Goal: Task Accomplishment & Management: Manage account settings

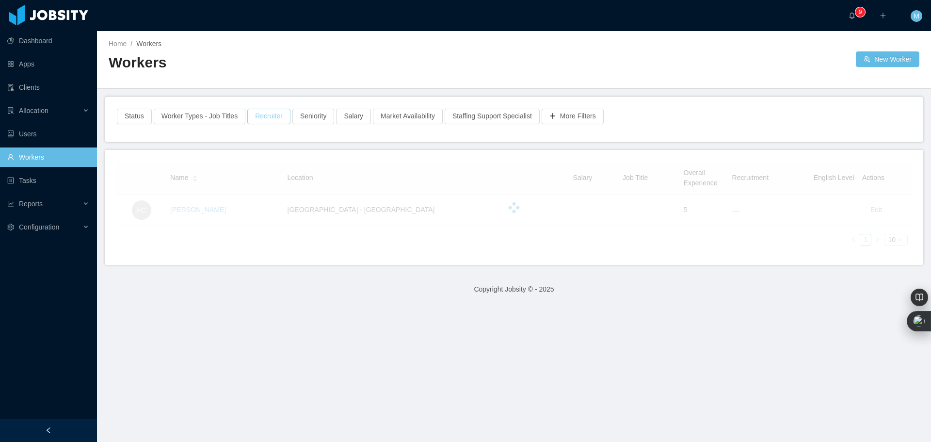
click at [260, 118] on button "Recruiter" at bounding box center [268, 117] width 43 height 16
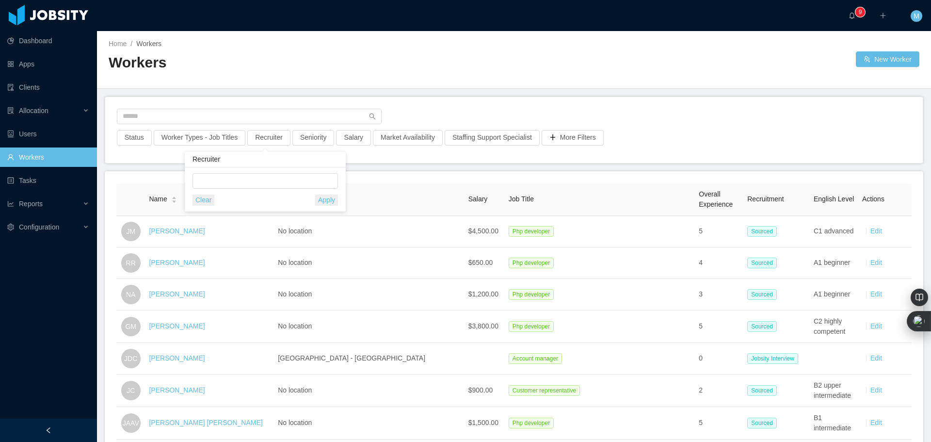
click at [239, 172] on div "Clear Apply" at bounding box center [265, 189] width 161 height 44
click at [226, 181] on div at bounding box center [263, 181] width 137 height 15
type input "****"
click at [242, 194] on li "[PERSON_NAME]" at bounding box center [265, 201] width 145 height 16
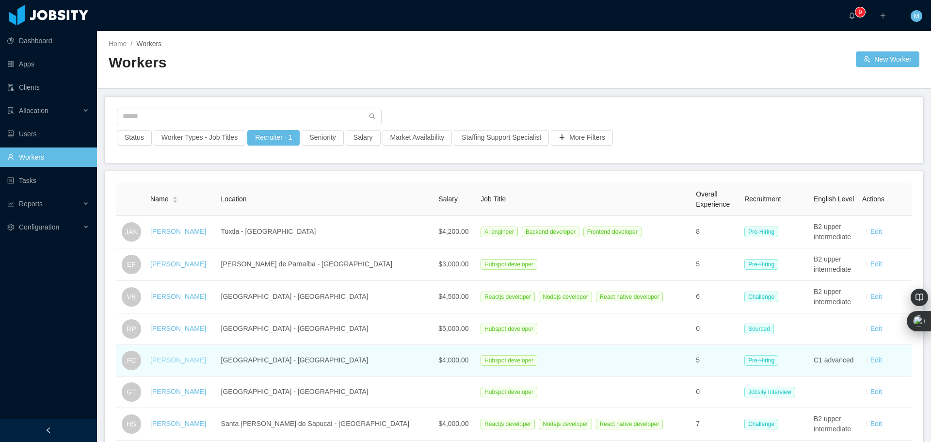
click at [196, 358] on link "Fernanda Carignano" at bounding box center [178, 360] width 56 height 8
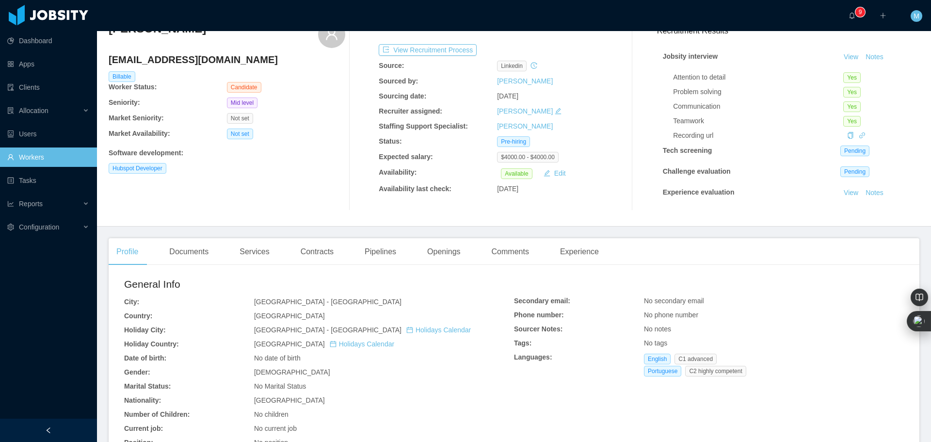
scroll to position [48, 0]
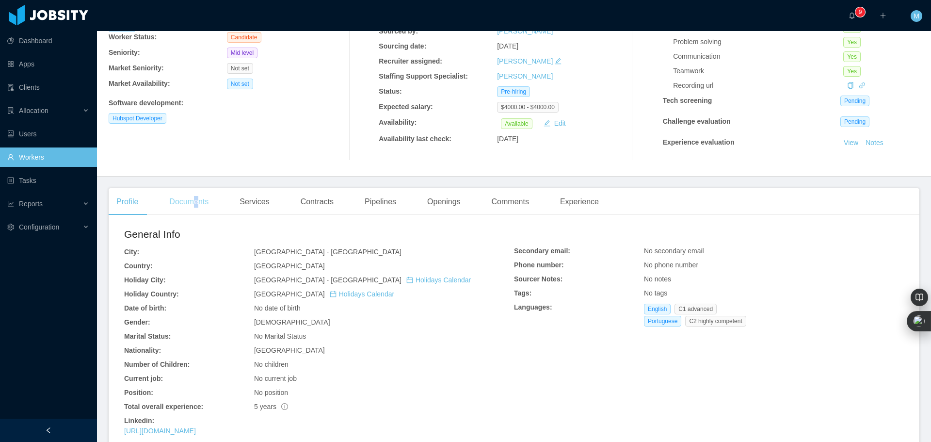
click at [196, 203] on div "Documents" at bounding box center [188, 201] width 55 height 27
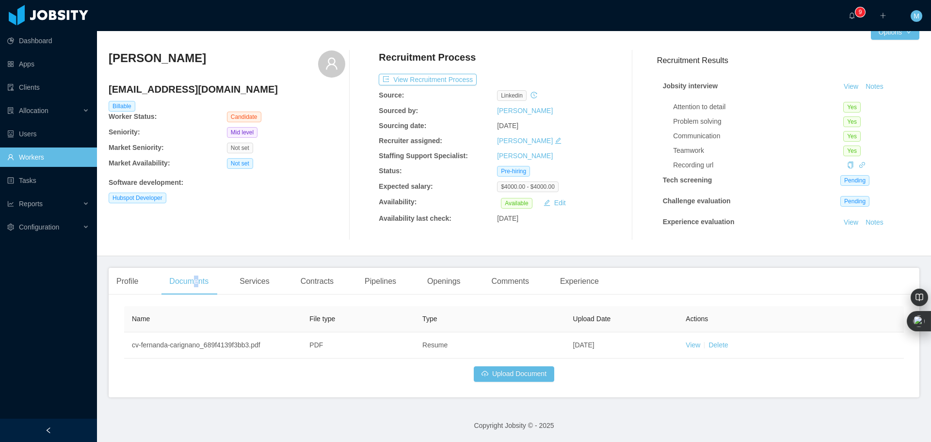
scroll to position [18, 0]
click at [504, 373] on button "Upload Document" at bounding box center [514, 374] width 81 height 16
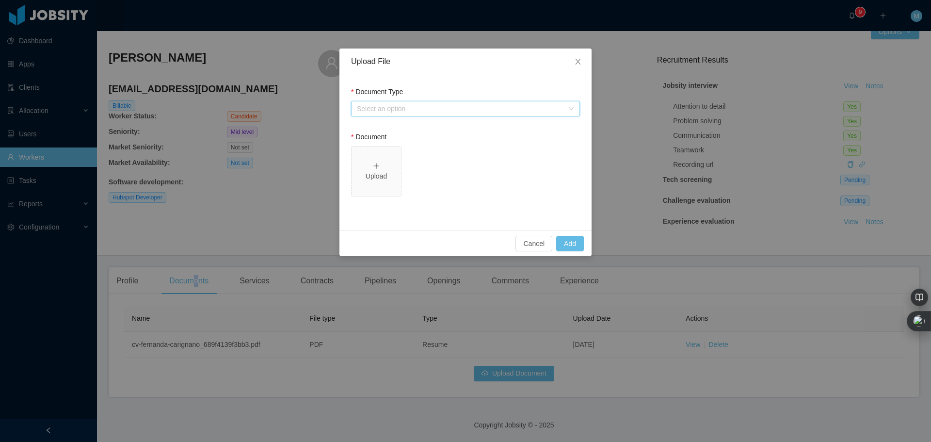
click at [446, 102] on div "Select an option" at bounding box center [462, 108] width 211 height 15
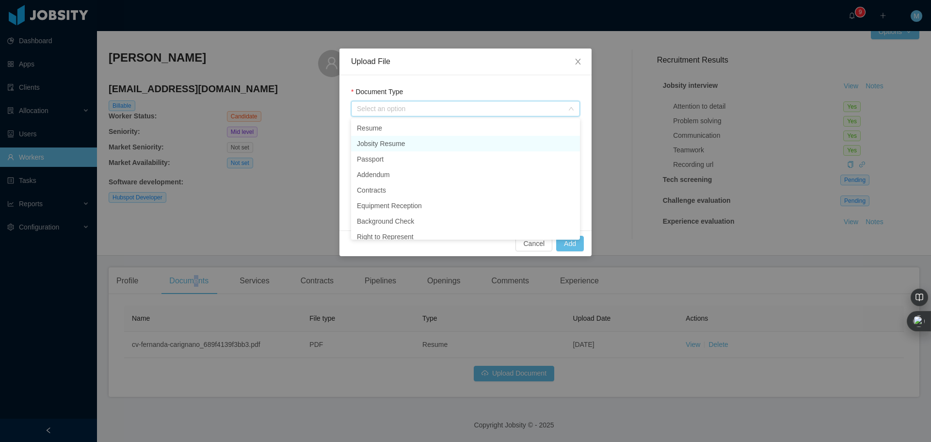
click at [398, 145] on li "Jobsity Resume" at bounding box center [465, 144] width 229 height 16
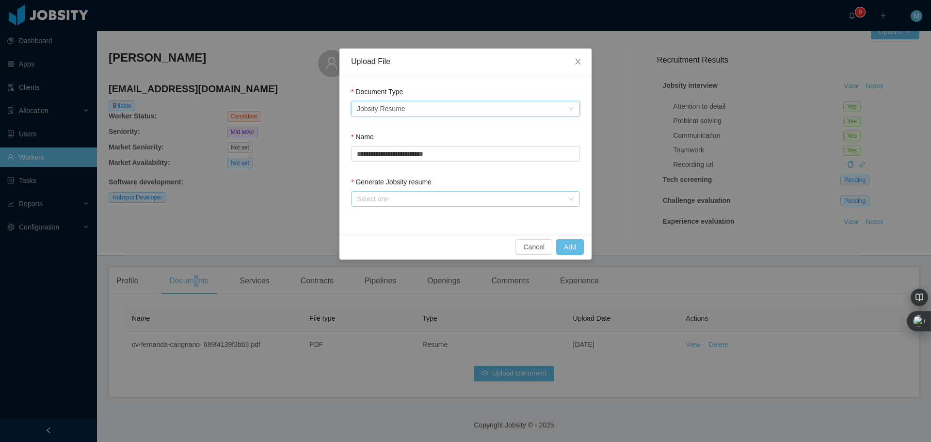
click at [378, 196] on div "Select one" at bounding box center [460, 199] width 207 height 10
click at [389, 215] on li "From Template" at bounding box center [465, 218] width 229 height 16
click at [577, 243] on button "Add" at bounding box center [570, 247] width 28 height 16
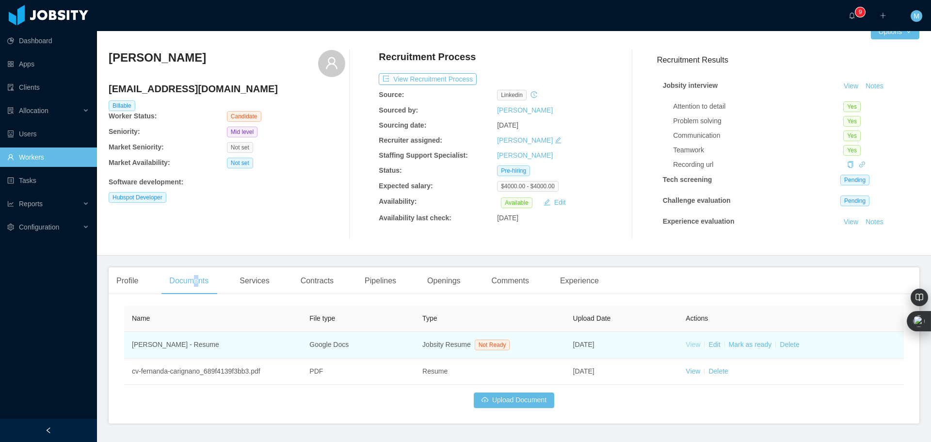
click at [686, 344] on link "View" at bounding box center [693, 344] width 15 height 8
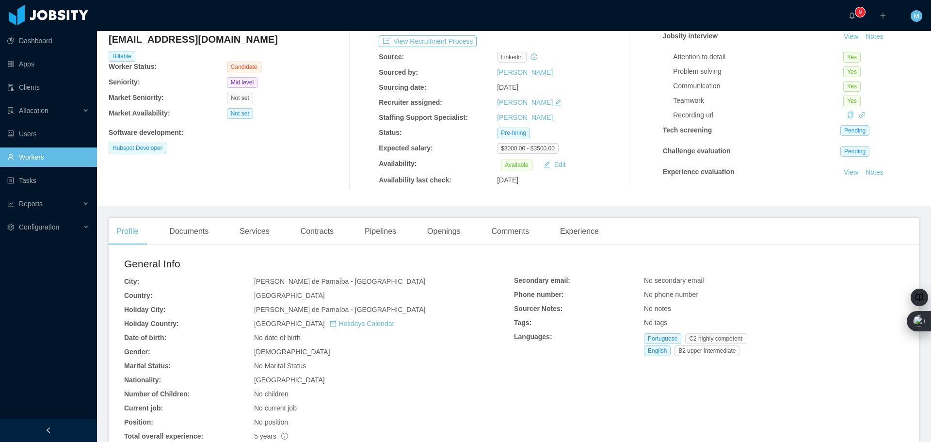
scroll to position [48, 0]
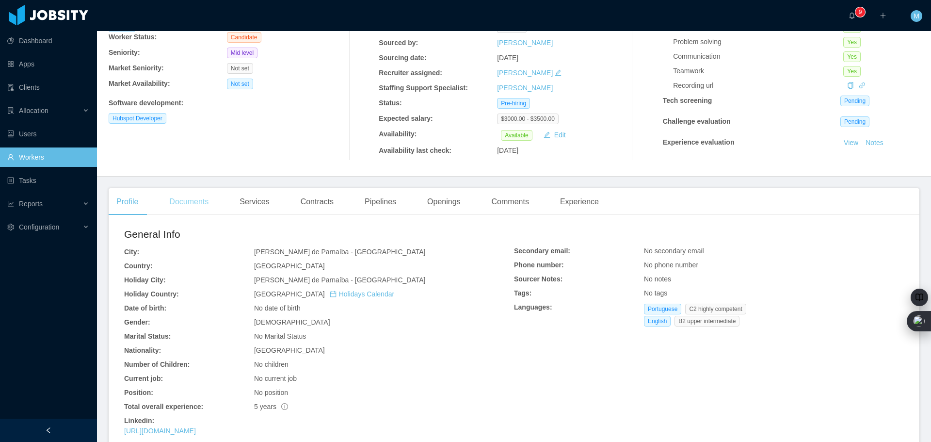
click at [189, 201] on div "Documents" at bounding box center [188, 201] width 55 height 27
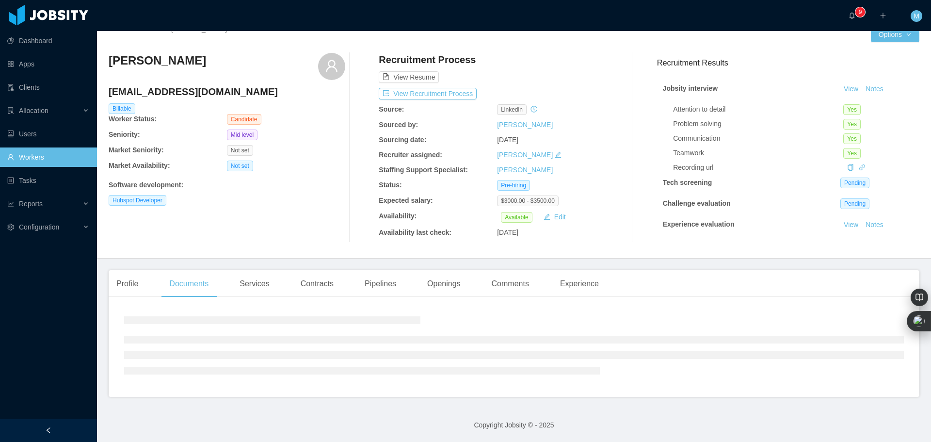
scroll to position [28, 0]
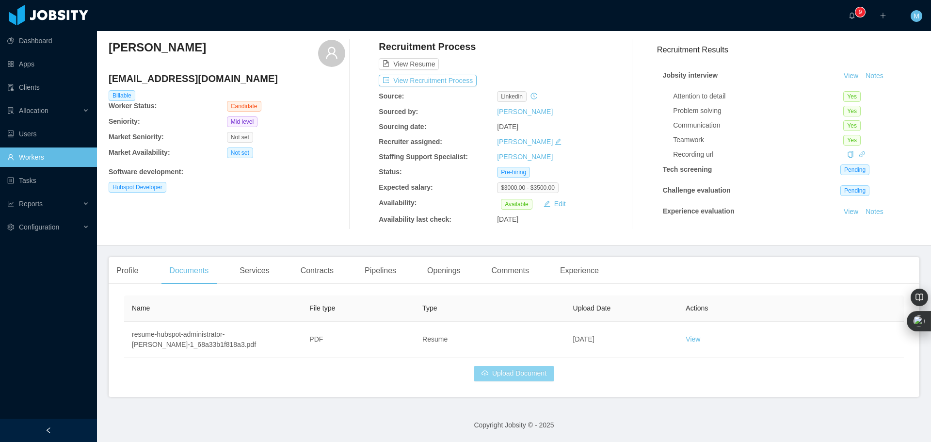
click at [531, 373] on button "Upload Document" at bounding box center [514, 374] width 81 height 16
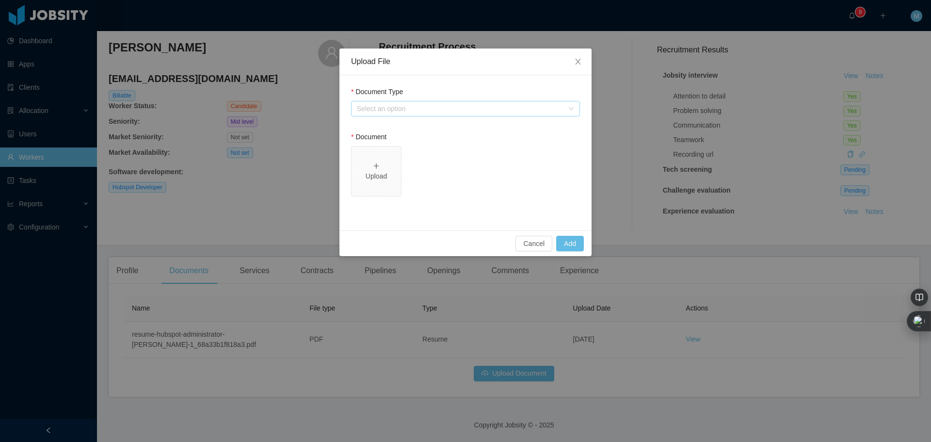
click at [401, 113] on div "Select an option" at bounding box center [460, 109] width 207 height 10
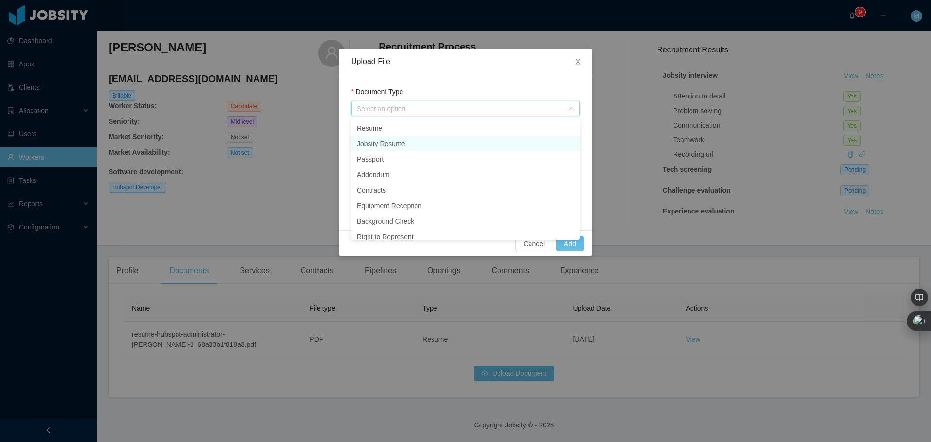
click at [400, 142] on li "Jobsity Resume" at bounding box center [465, 144] width 229 height 16
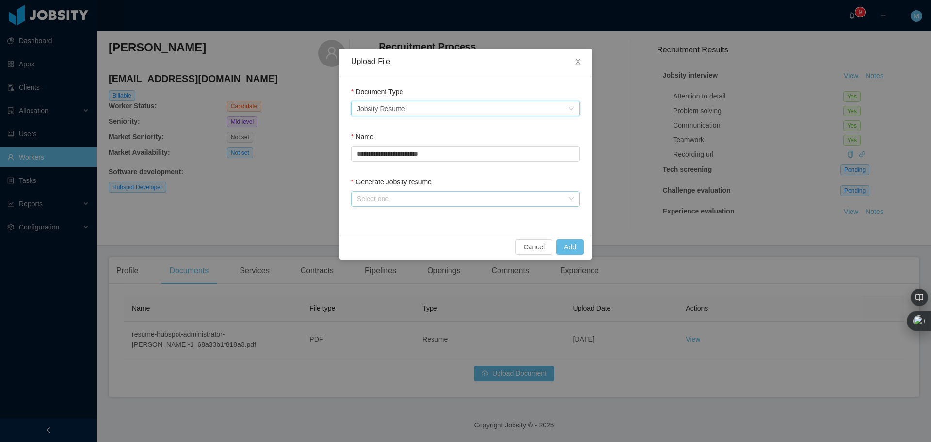
click at [409, 196] on div "Select one" at bounding box center [460, 199] width 207 height 10
click at [408, 217] on li "From Template" at bounding box center [465, 218] width 229 height 16
click at [569, 246] on button "Add" at bounding box center [570, 247] width 28 height 16
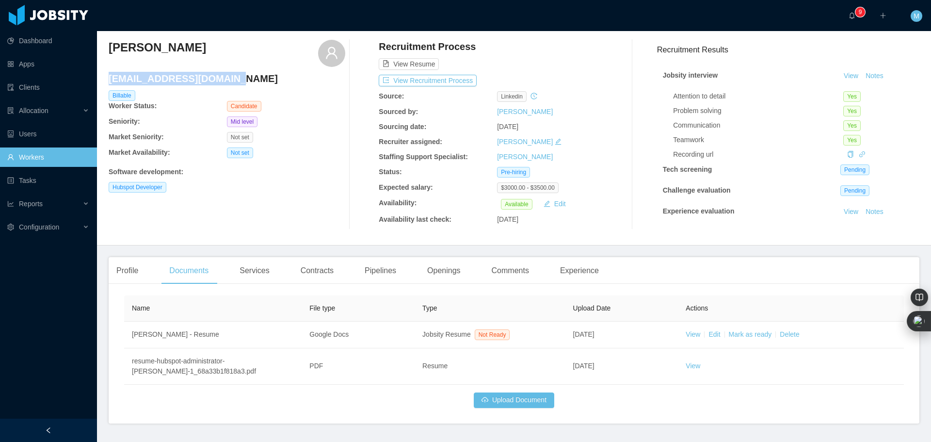
drag, startPoint x: 229, startPoint y: 78, endPoint x: 109, endPoint y: 78, distance: 120.3
click at [109, 78] on h4 "dudafaustino1@gmail.com" at bounding box center [227, 79] width 237 height 14
copy h4 "dudafaustino1@gmail.com"
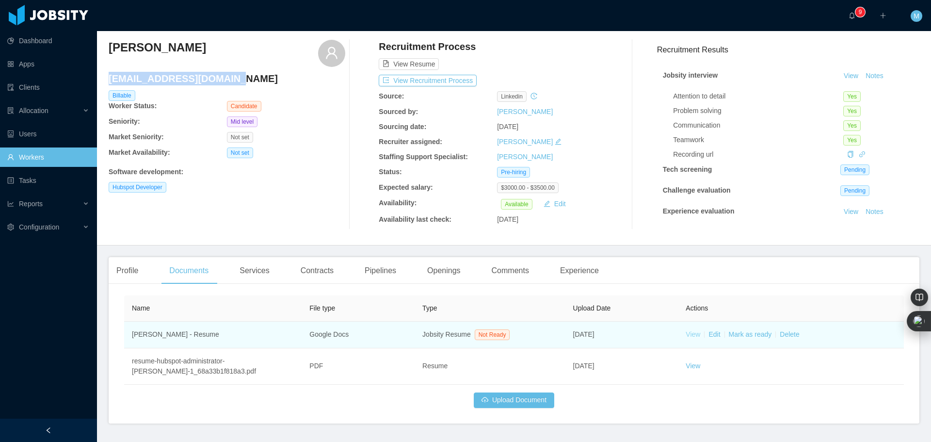
click at [690, 333] on link "View" at bounding box center [693, 334] width 15 height 8
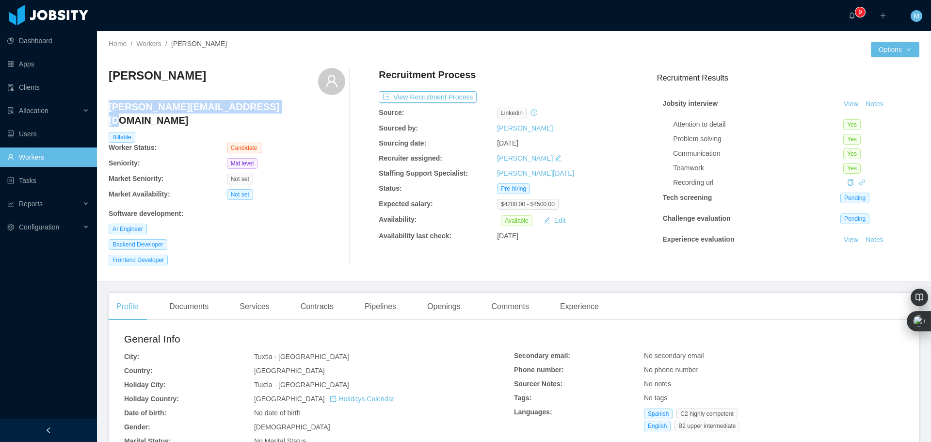
drag, startPoint x: 263, startPoint y: 108, endPoint x: 109, endPoint y: 105, distance: 154.7
click at [109, 105] on h4 "[PERSON_NAME][EMAIL_ADDRESS][DOMAIN_NAME]" at bounding box center [227, 113] width 237 height 27
copy h4 "[PERSON_NAME][EMAIL_ADDRESS][DOMAIN_NAME]"
drag, startPoint x: 184, startPoint y: 76, endPoint x: 106, endPoint y: 81, distance: 78.3
click at [106, 81] on div "Home / Workers / [PERSON_NAME] / Options [PERSON_NAME] [PERSON_NAME][EMAIL_ADDR…" at bounding box center [514, 156] width 834 height 250
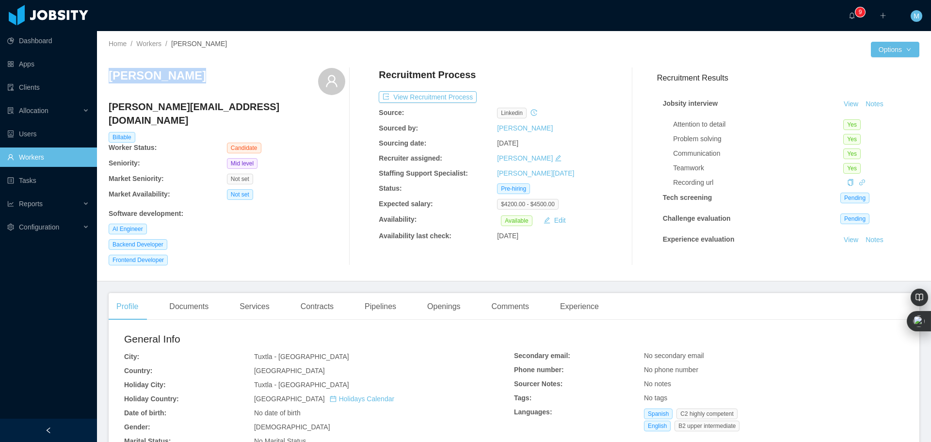
copy h3 "[PERSON_NAME]"
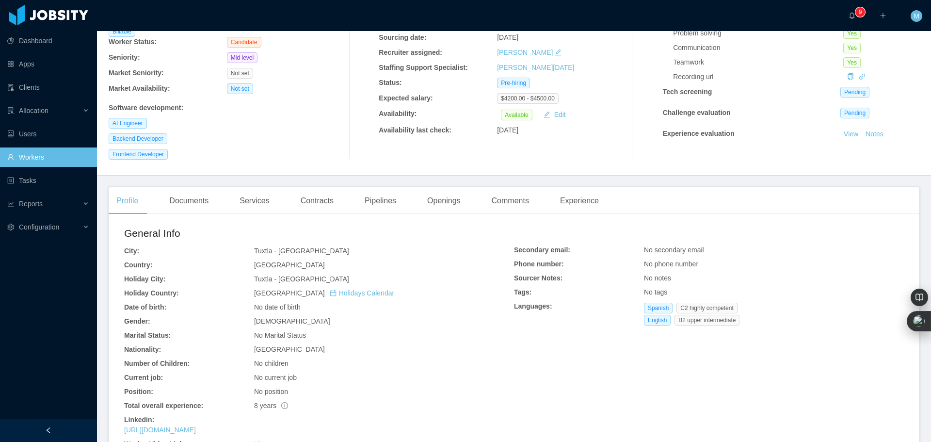
scroll to position [145, 0]
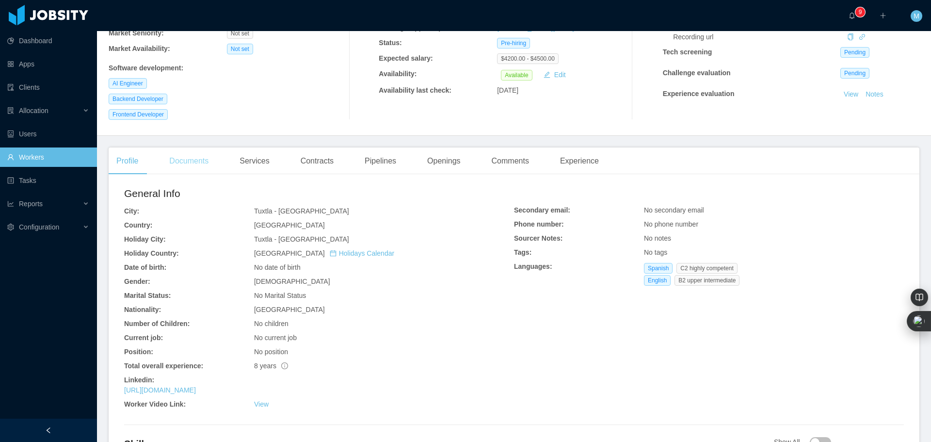
click at [194, 157] on div "Documents" at bounding box center [188, 160] width 55 height 27
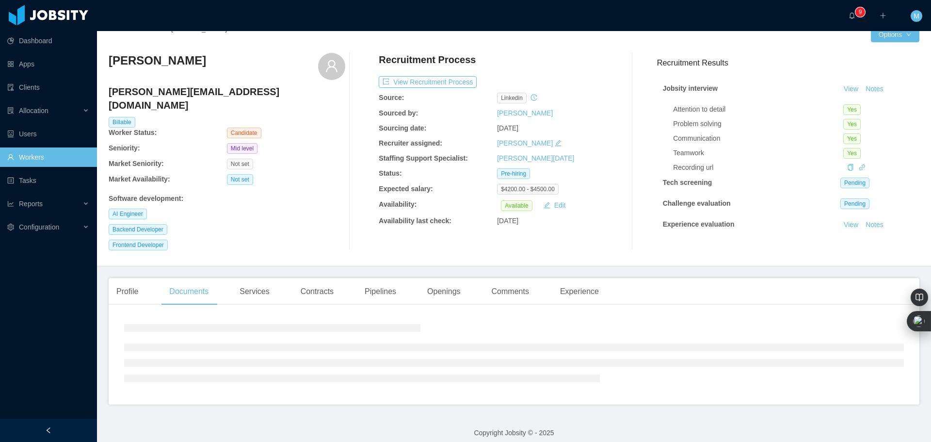
scroll to position [45, 0]
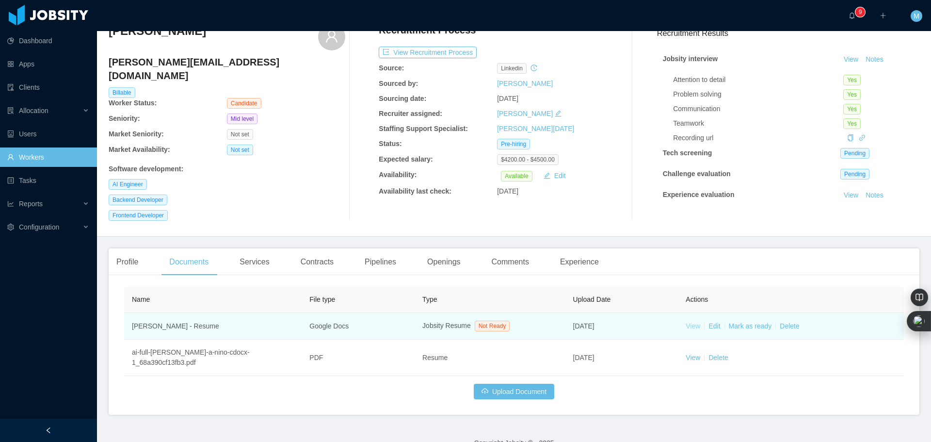
click at [686, 322] on link "View" at bounding box center [693, 326] width 15 height 8
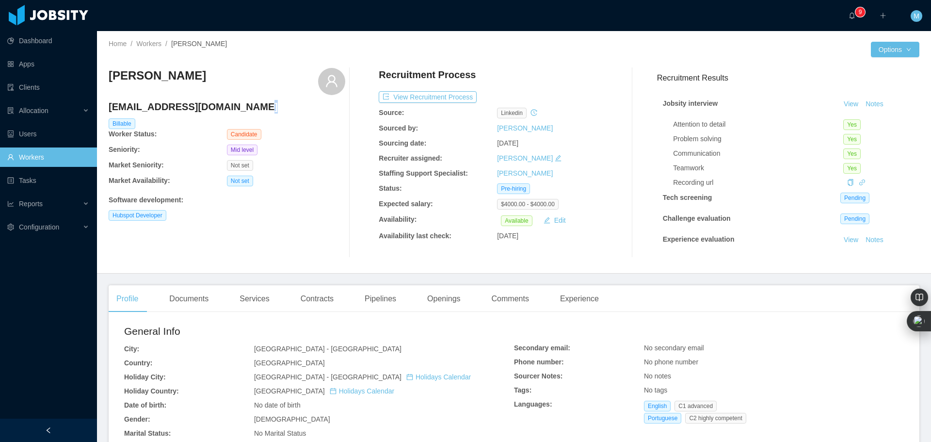
drag, startPoint x: 258, startPoint y: 108, endPoint x: 101, endPoint y: 111, distance: 156.2
click at [100, 112] on div "Home / Workers / [PERSON_NAME] / Options [PERSON_NAME] [EMAIL_ADDRESS][DOMAIN_N…" at bounding box center [514, 152] width 834 height 242
drag, startPoint x: 109, startPoint y: 110, endPoint x: 215, endPoint y: 119, distance: 107.1
click at [248, 118] on div "[EMAIL_ADDRESS][DOMAIN_NAME]" at bounding box center [227, 109] width 237 height 18
copy h4 "[EMAIL_ADDRESS][DOMAIN_NAME]"
